Goal: Task Accomplishment & Management: Use online tool/utility

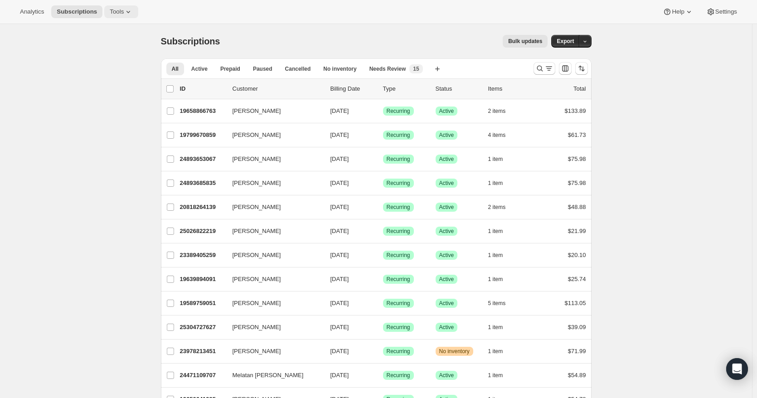
click at [118, 11] on span "Tools" at bounding box center [117, 11] width 14 height 7
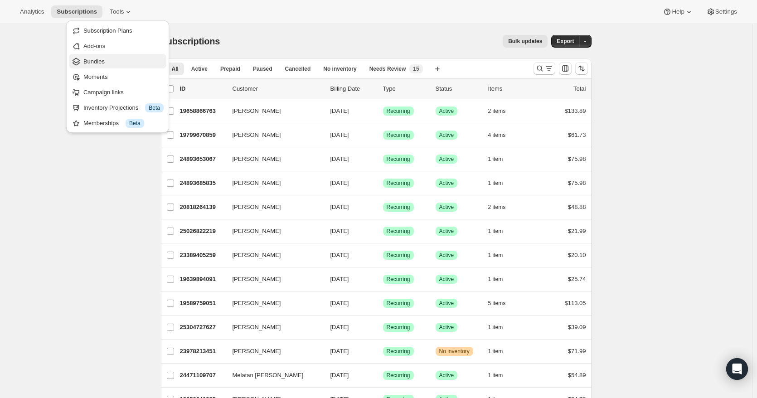
click at [118, 63] on span "Bundles" at bounding box center [123, 61] width 80 height 9
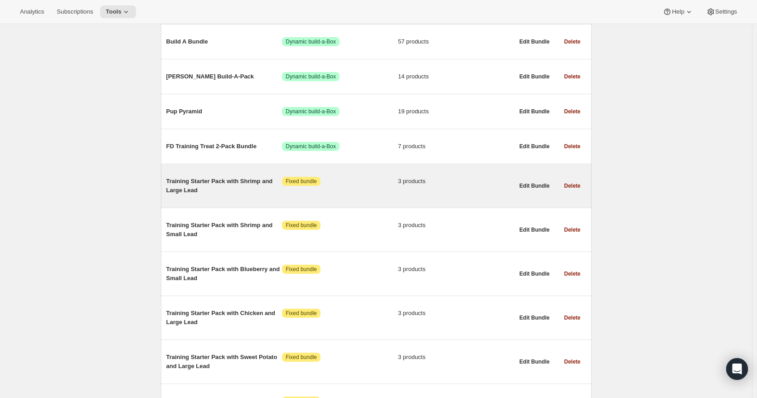
scroll to position [272, 0]
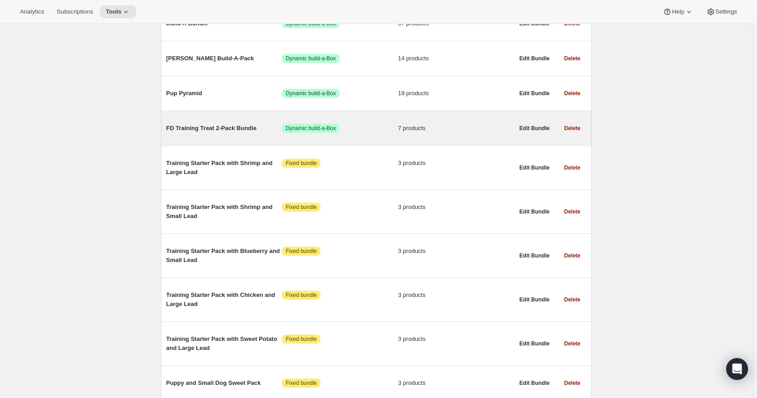
click at [228, 128] on span "FD Training Treat 2-Pack Bundle" at bounding box center [224, 128] width 116 height 9
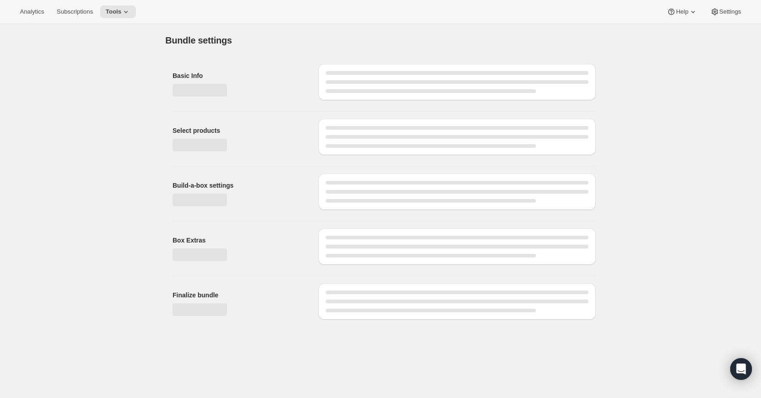
type input "FD Training Treat 2-Pack Bundle"
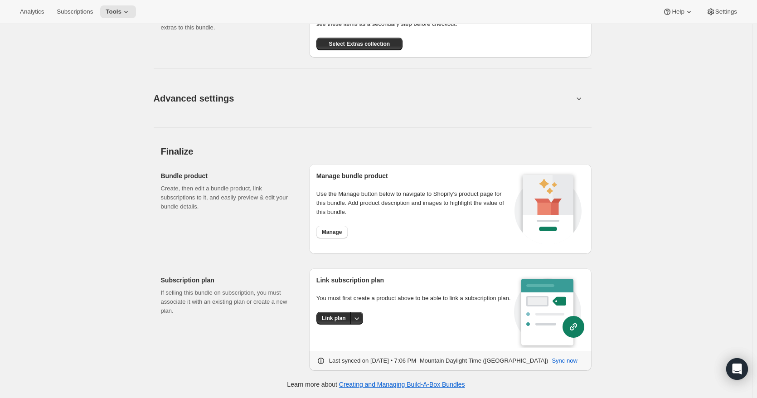
scroll to position [840, 0]
click at [243, 105] on button "Advanced settings" at bounding box center [363, 98] width 430 height 35
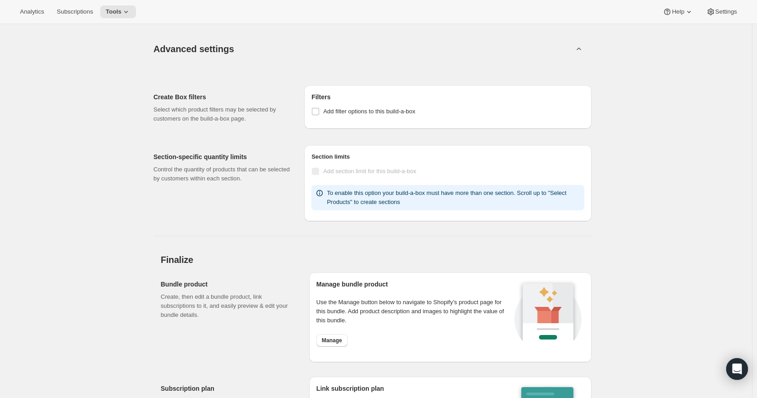
scroll to position [998, 0]
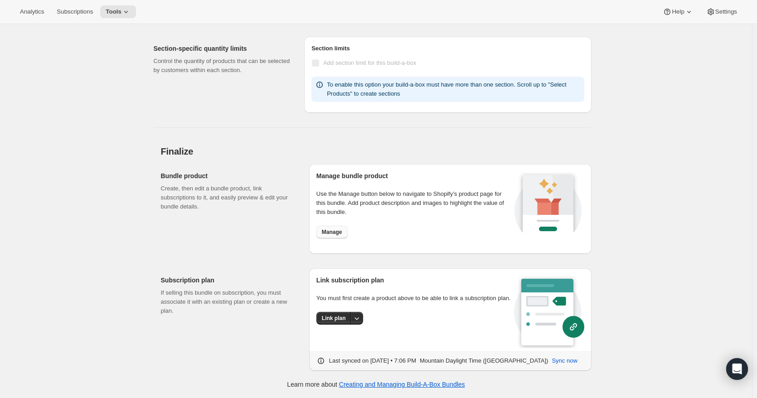
click at [330, 232] on span "Manage" at bounding box center [332, 231] width 20 height 7
